Goal: Task Accomplishment & Management: Manage account settings

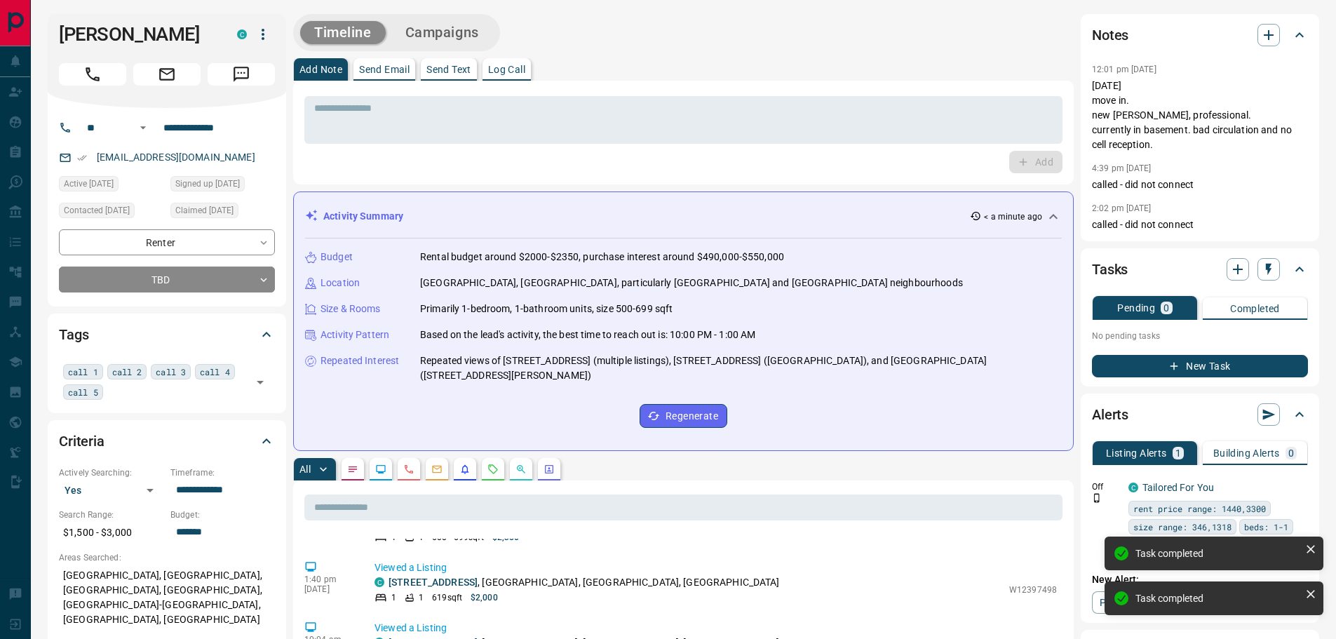
scroll to position [381, 0]
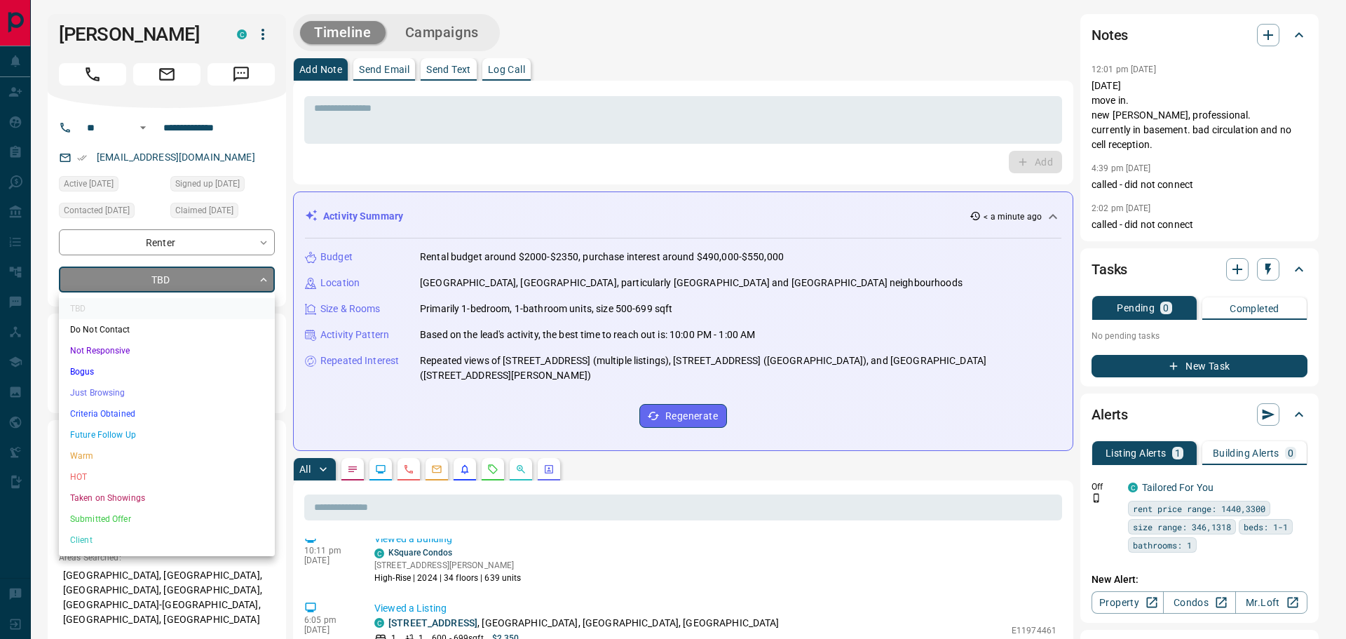
click at [102, 391] on li "Just Browsing" at bounding box center [167, 392] width 216 height 21
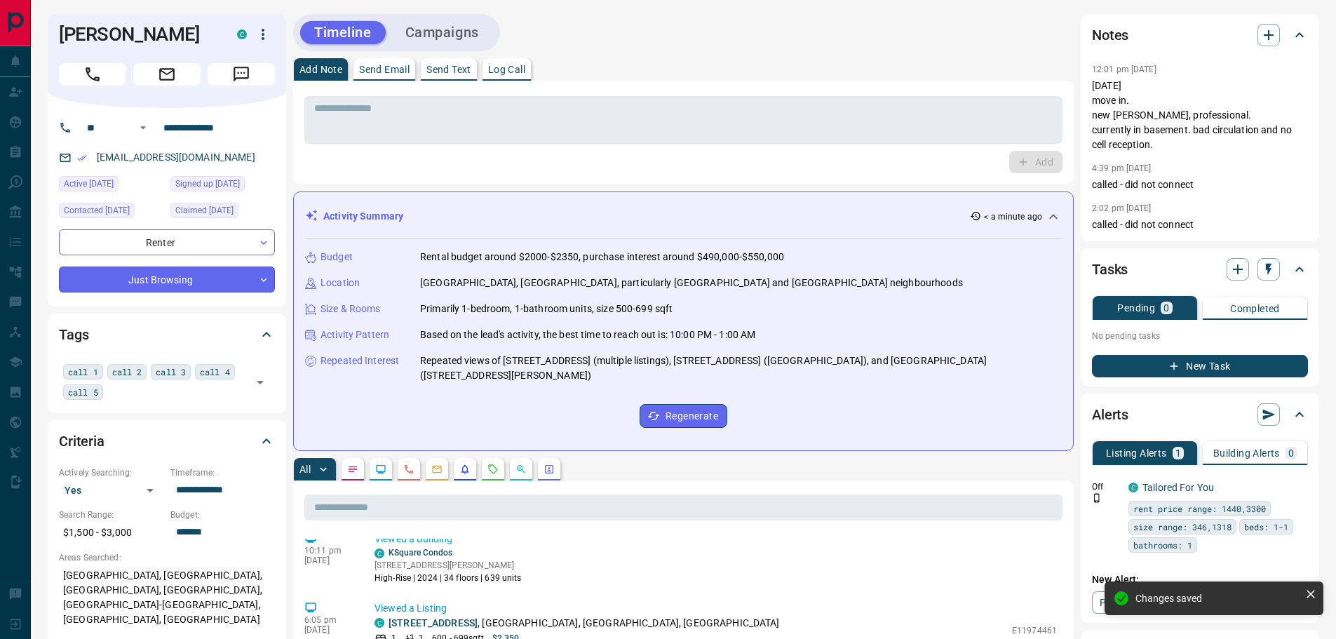
type input "*"
click at [146, 400] on div "call 1 call 2 call 3 call 4 call 5 ​" at bounding box center [167, 381] width 216 height 43
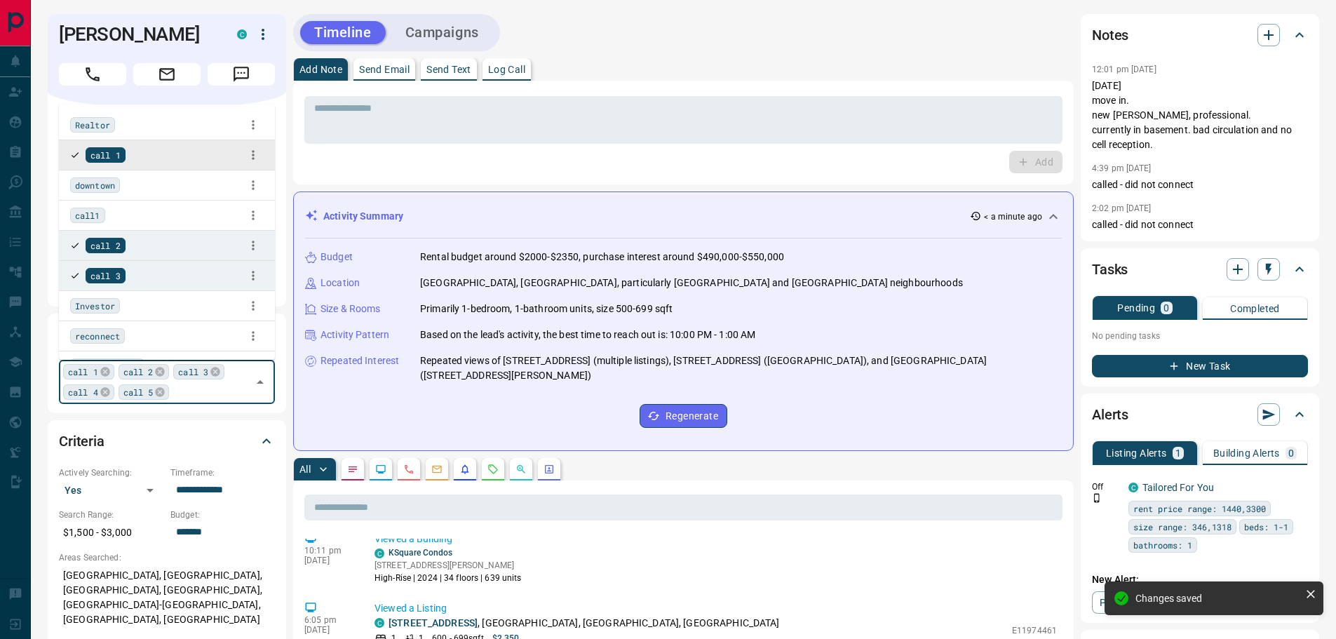
click at [283, 339] on div "Tags call 1 call 2 call 3 call 4 call 5 ​" at bounding box center [167, 362] width 238 height 99
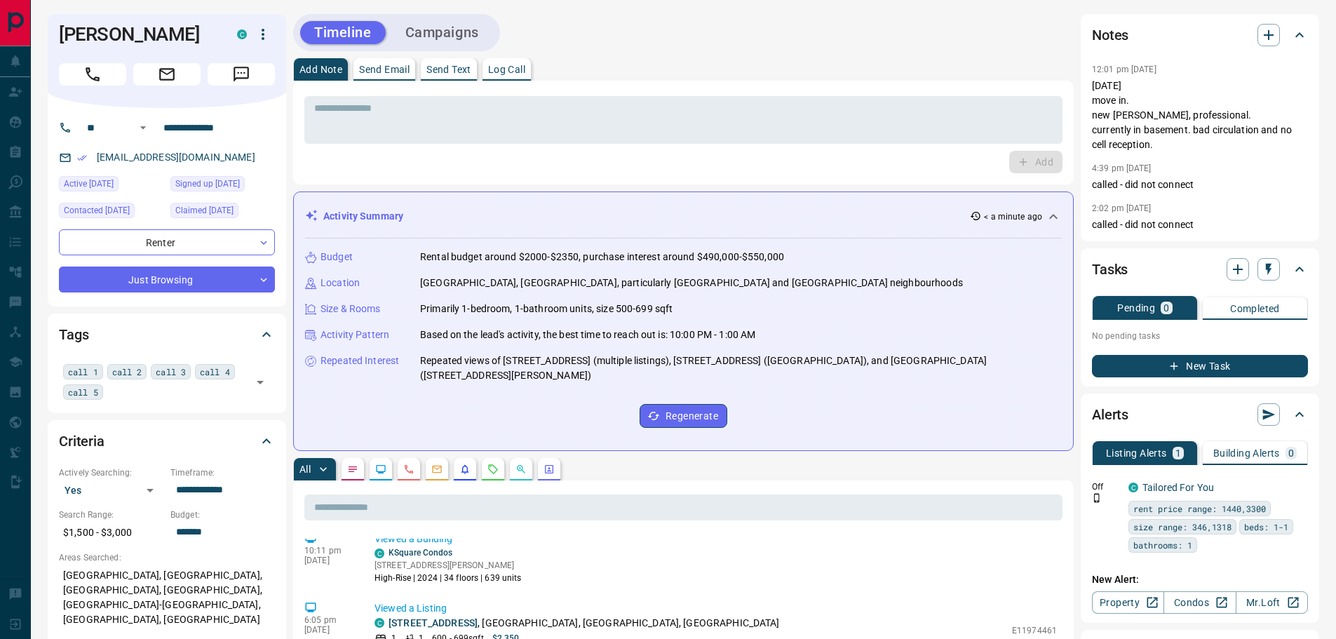
click at [293, 168] on div "* ​ Add" at bounding box center [683, 133] width 780 height 104
click at [1273, 43] on icon "button" at bounding box center [1268, 35] width 17 height 17
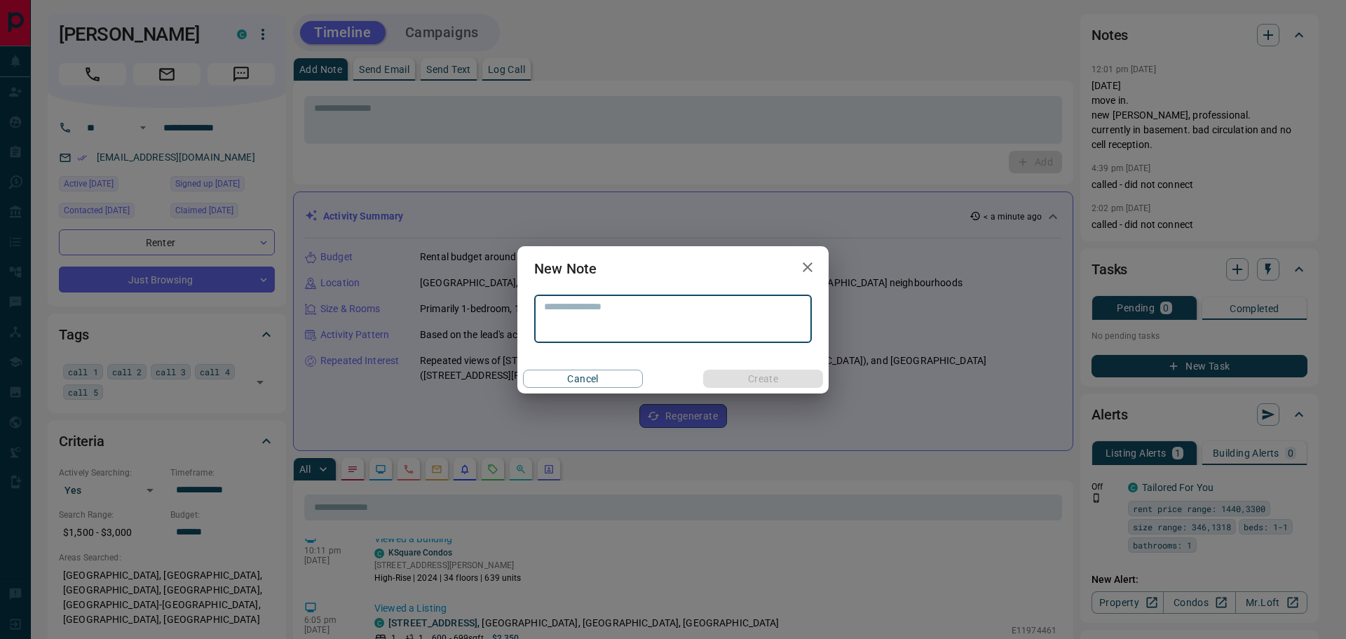
click at [675, 291] on div "* ​" at bounding box center [673, 317] width 278 height 52
click at [685, 316] on textarea at bounding box center [673, 319] width 258 height 36
type textarea "**********"
click at [726, 378] on button "Create" at bounding box center [763, 379] width 120 height 18
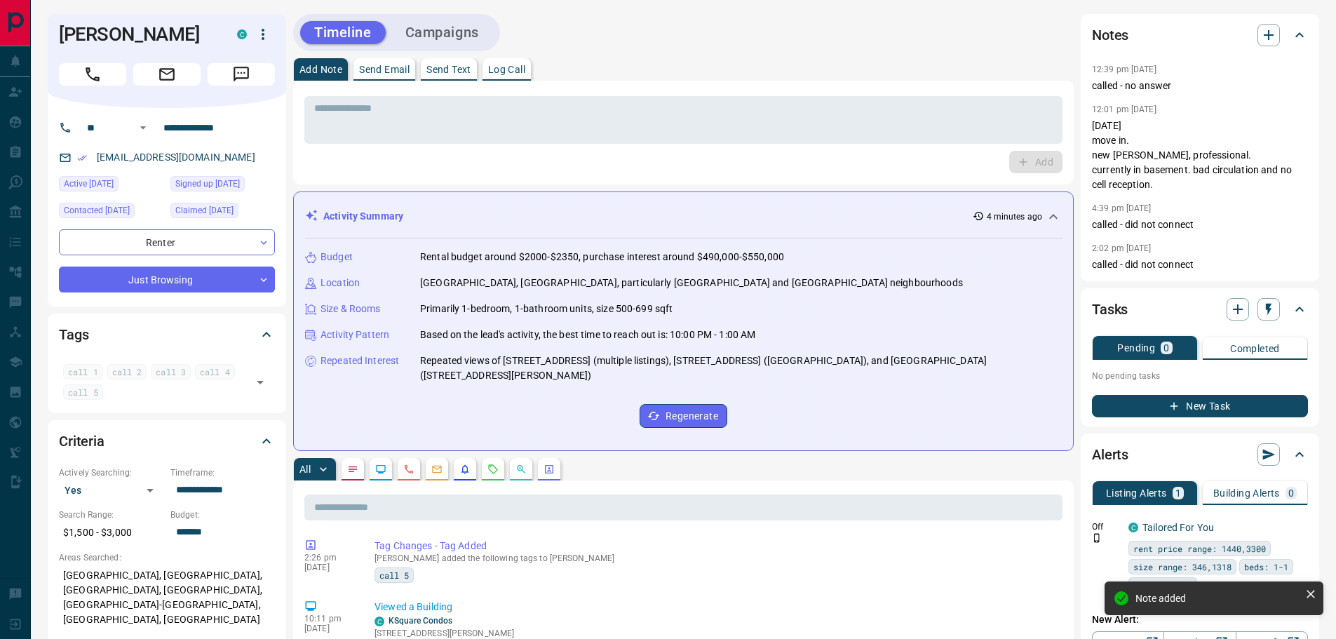
scroll to position [512, 0]
